Goal: Task Accomplishment & Management: Manage account settings

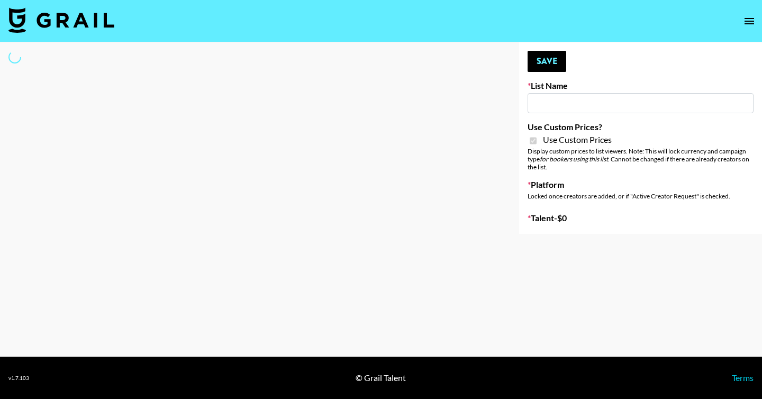
type input "[PERSON_NAME] - Relatable ([DATE])"
checkbox input "true"
select select "Brand"
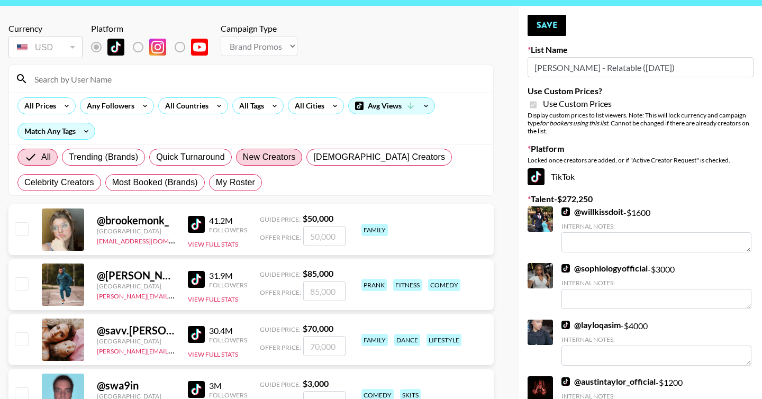
scroll to position [37, 0]
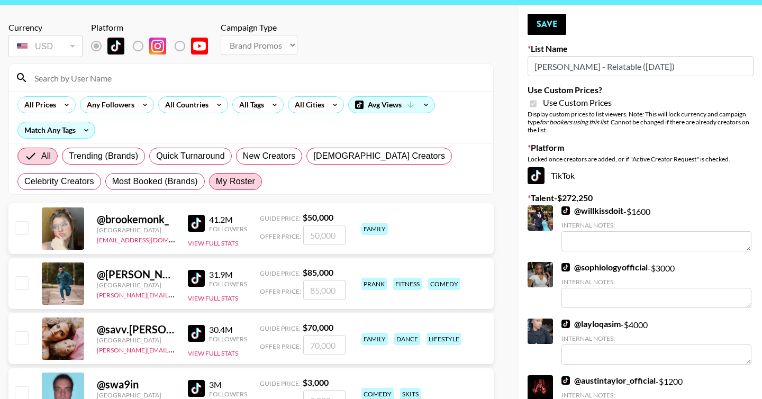
click at [232, 183] on span "My Roster" at bounding box center [235, 181] width 39 height 13
click at [216, 181] on input "My Roster" at bounding box center [216, 181] width 0 height 0
radio input "true"
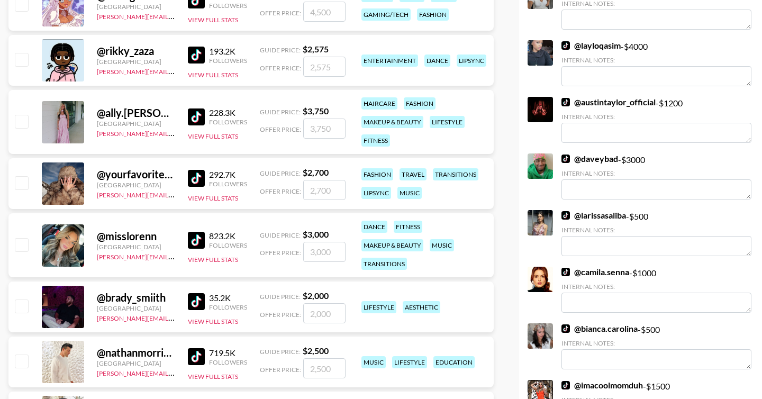
scroll to position [389, 0]
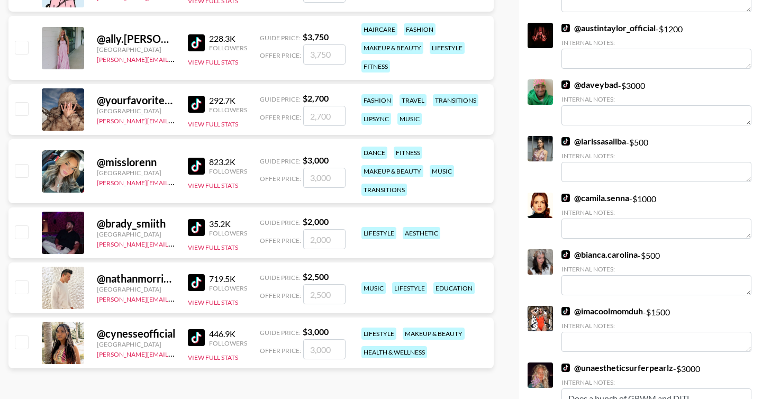
click at [15, 231] on input "checkbox" at bounding box center [21, 231] width 13 height 13
checkbox input "true"
type input "2000"
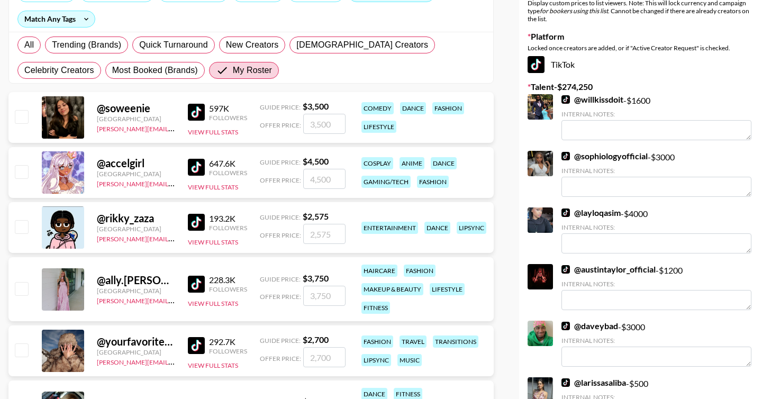
scroll to position [0, 0]
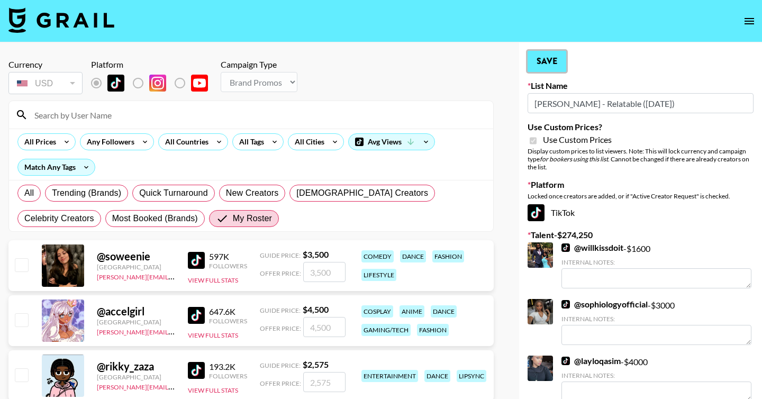
click at [540, 63] on button "Save" at bounding box center [546, 61] width 39 height 21
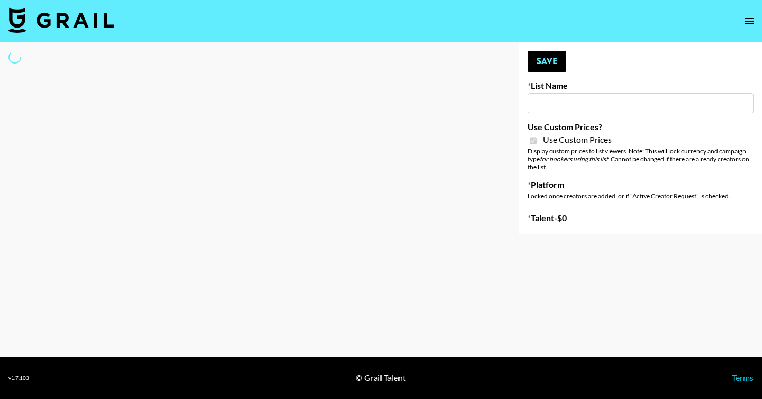
type input "Brickhouse - Fitness (20th Sept)"
checkbox input "true"
select select "Brand"
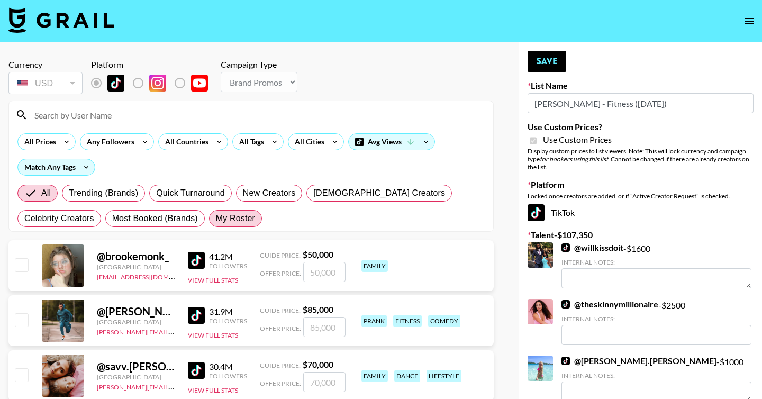
click at [246, 214] on span "My Roster" at bounding box center [235, 218] width 39 height 13
click at [216, 218] on input "My Roster" at bounding box center [216, 218] width 0 height 0
radio input "true"
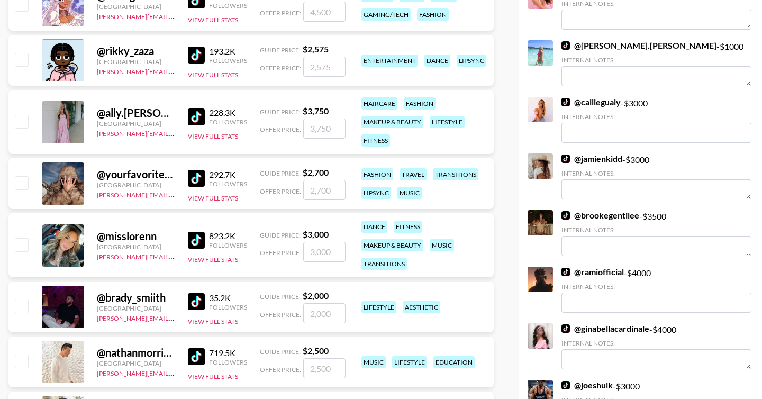
scroll to position [320, 0]
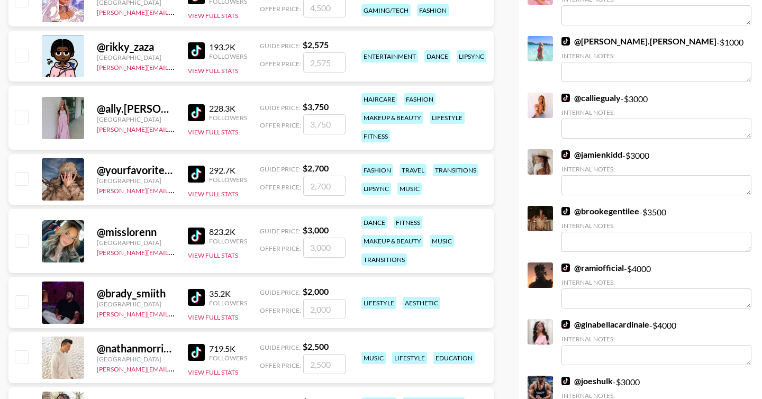
click at [22, 298] on input "checkbox" at bounding box center [21, 301] width 13 height 13
checkbox input "true"
type input "2000"
click at [312, 309] on input "2000" at bounding box center [324, 309] width 42 height 20
checkbox input "false"
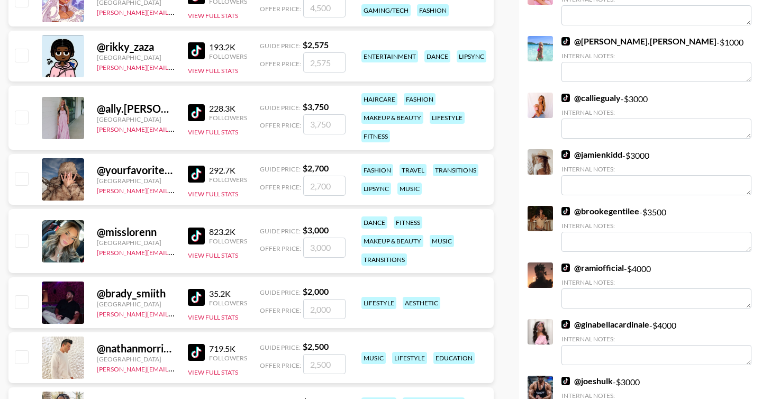
checkbox input "true"
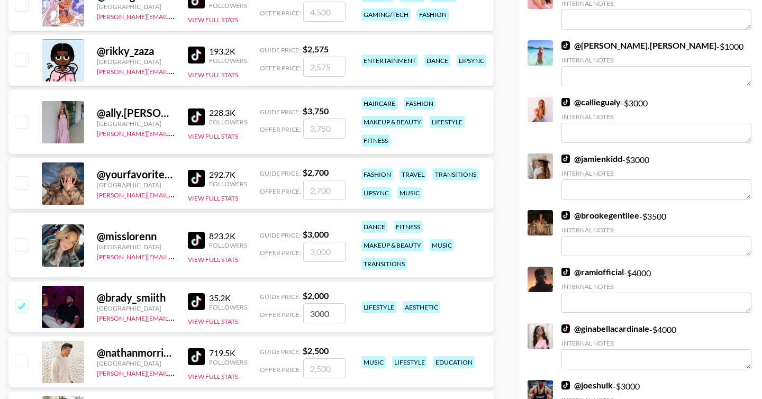
scroll to position [0, 0]
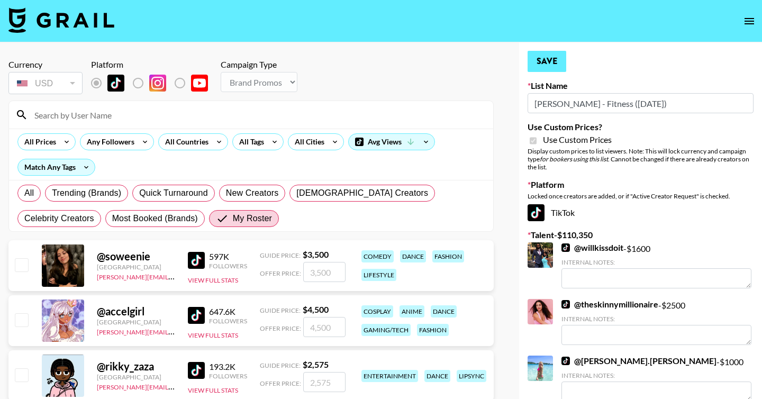
type input "3000"
click at [553, 57] on button "Save" at bounding box center [546, 61] width 39 height 21
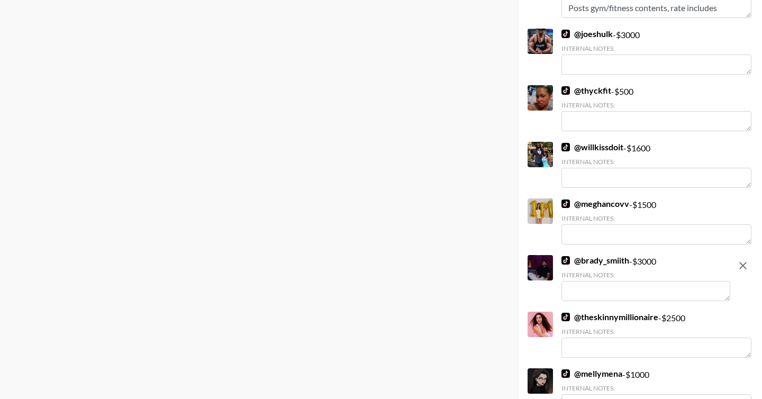
scroll to position [875, 0]
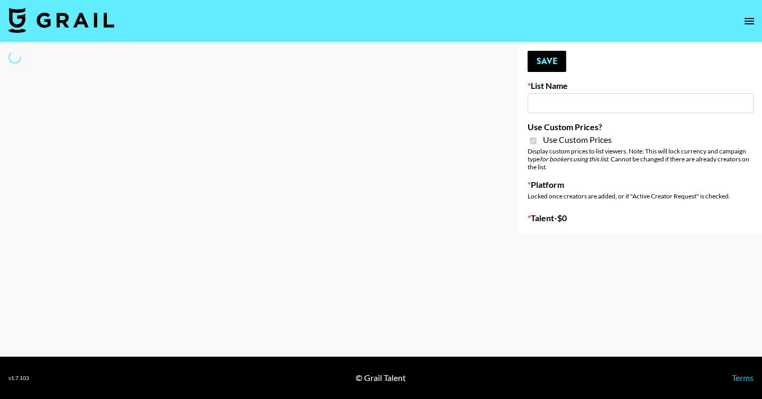
type input "[PERSON_NAME] - Relatable ([DATE])"
checkbox input "true"
select select "Brand"
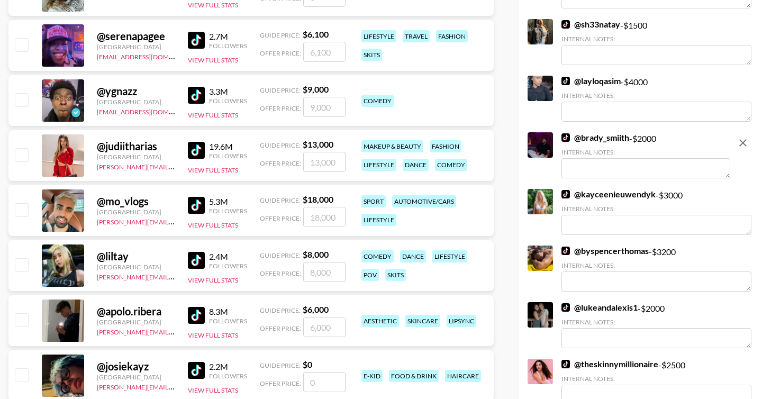
scroll to position [2543, 0]
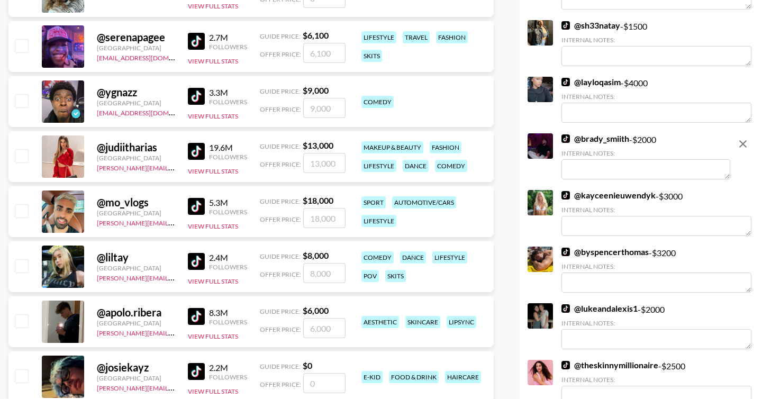
click at [605, 172] on textarea at bounding box center [645, 169] width 169 height 20
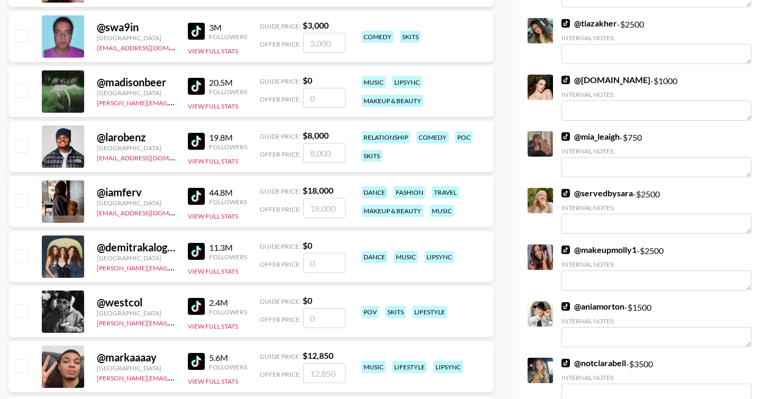
scroll to position [22, 0]
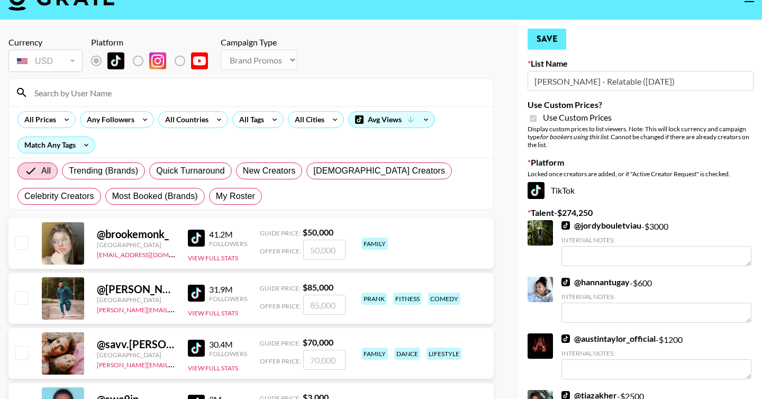
type textarea "3000"
click at [557, 37] on button "Save" at bounding box center [546, 39] width 39 height 21
